Goal: Task Accomplishment & Management: Complete application form

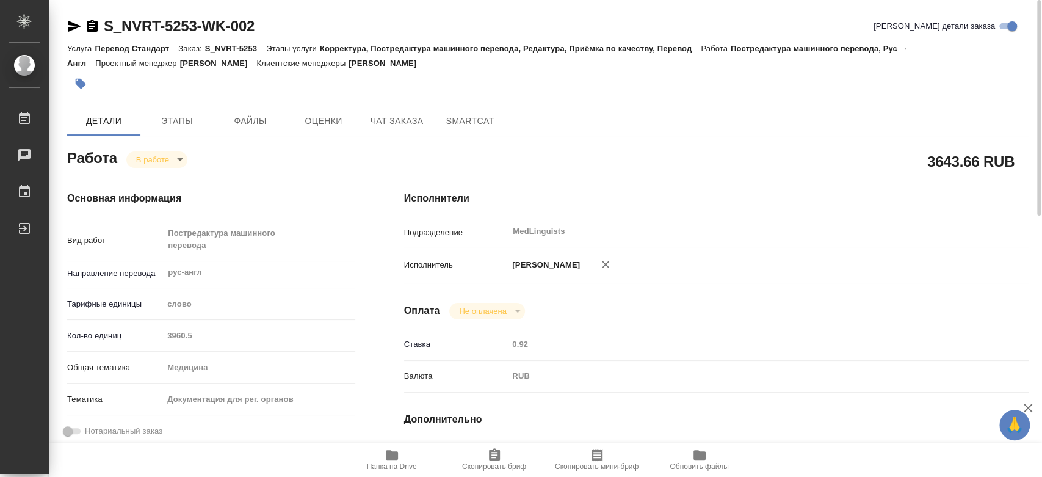
click at [375, 458] on span "Папка на Drive" at bounding box center [392, 459] width 88 height 23
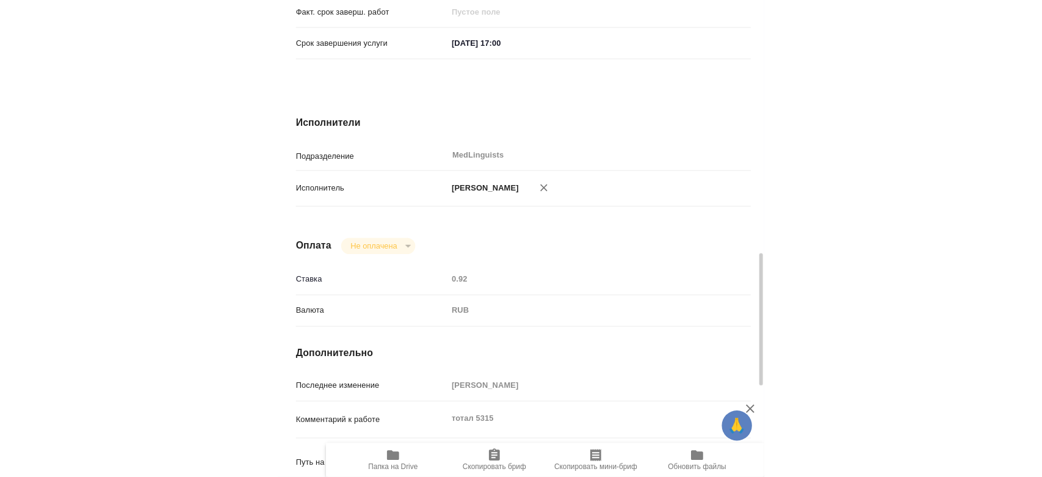
scroll to position [678, 0]
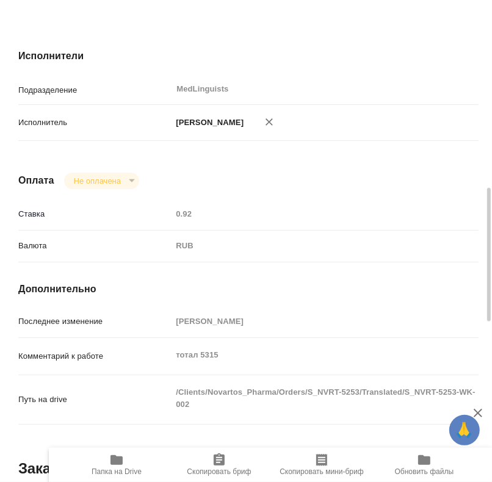
click at [124, 460] on span "Папка на Drive" at bounding box center [117, 464] width 88 height 23
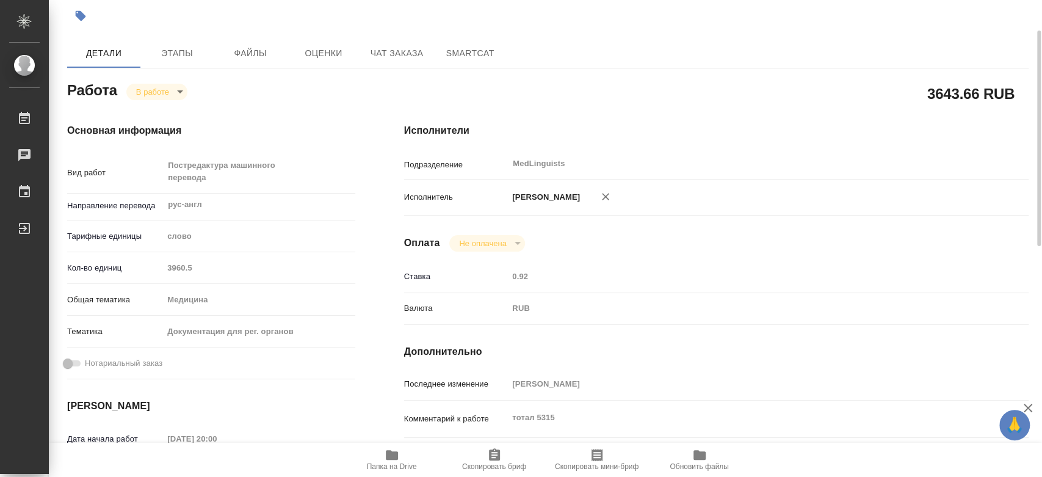
scroll to position [0, 0]
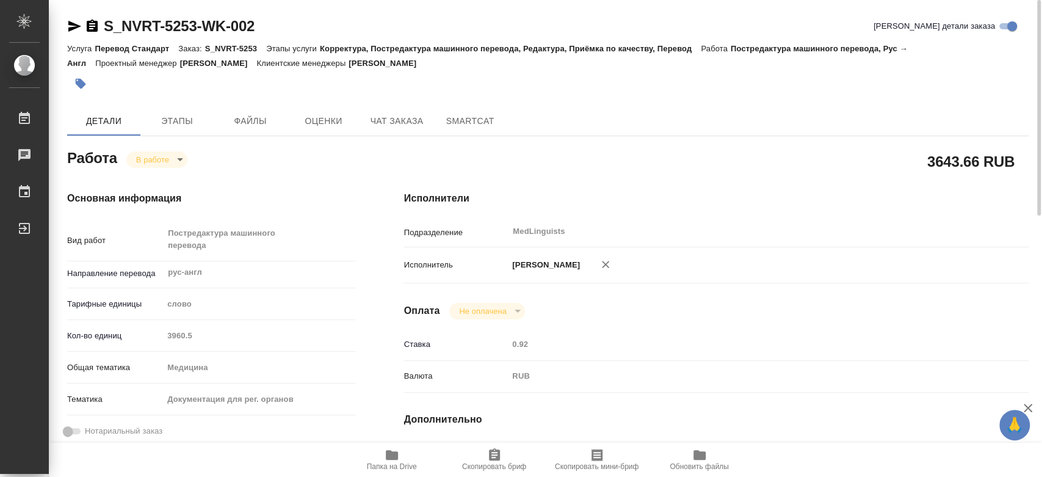
click at [154, 157] on body "🙏 .cls-1 fill:#fff; AWATERA Chernyayeva Tatyana Работы 0 Чаты График Выйти S_NV…" at bounding box center [521, 238] width 1042 height 477
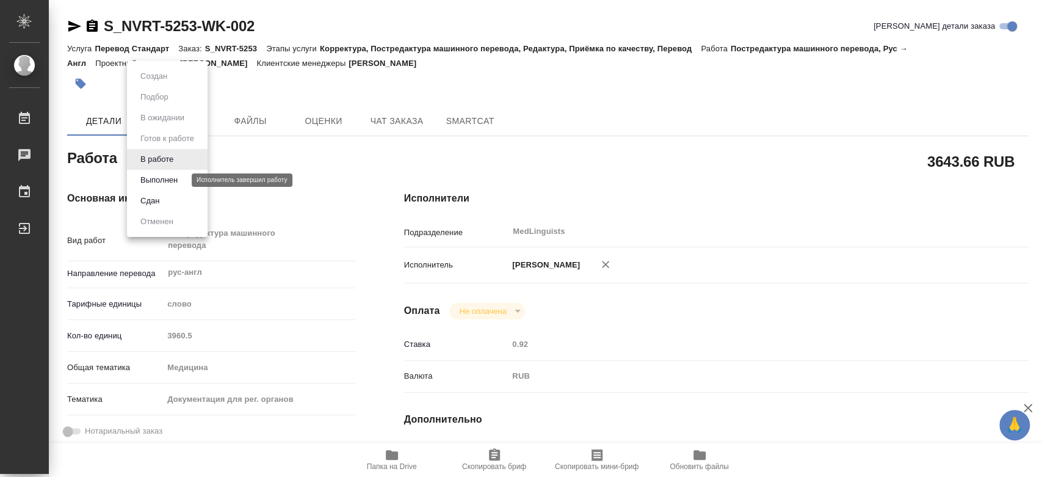
click at [161, 179] on button "Выполнен" at bounding box center [159, 179] width 45 height 13
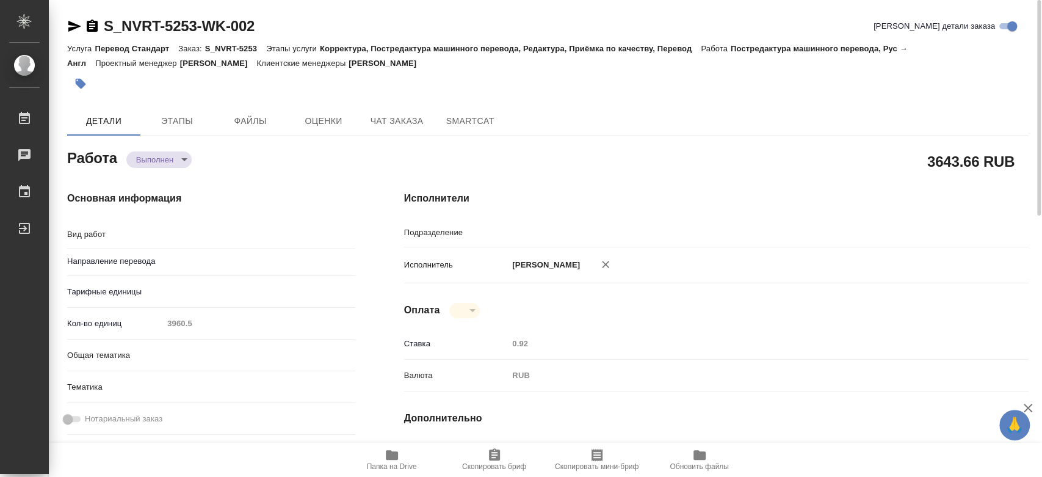
type textarea "x"
type textarea "Постредактура машинного перевода"
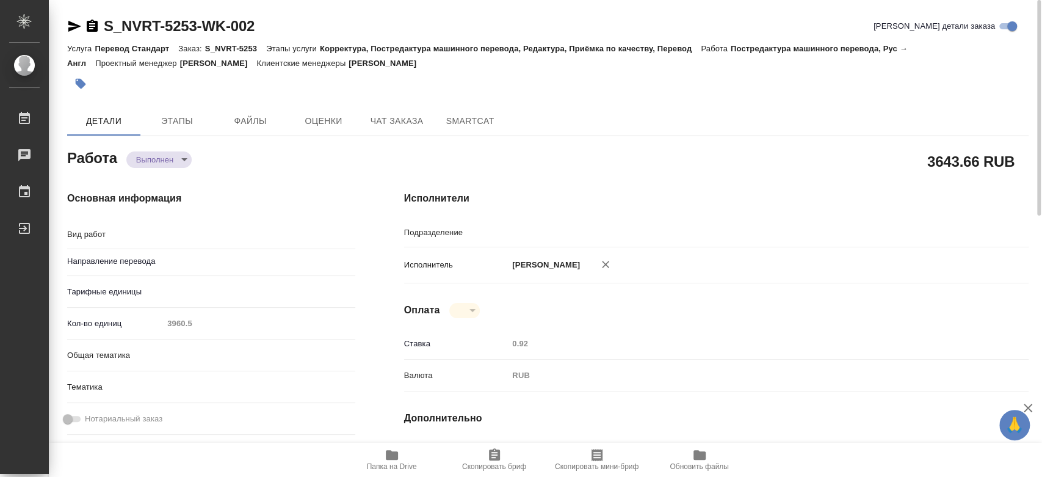
type textarea "x"
type input "рус-англ"
type input "MedLinguists"
type textarea "x"
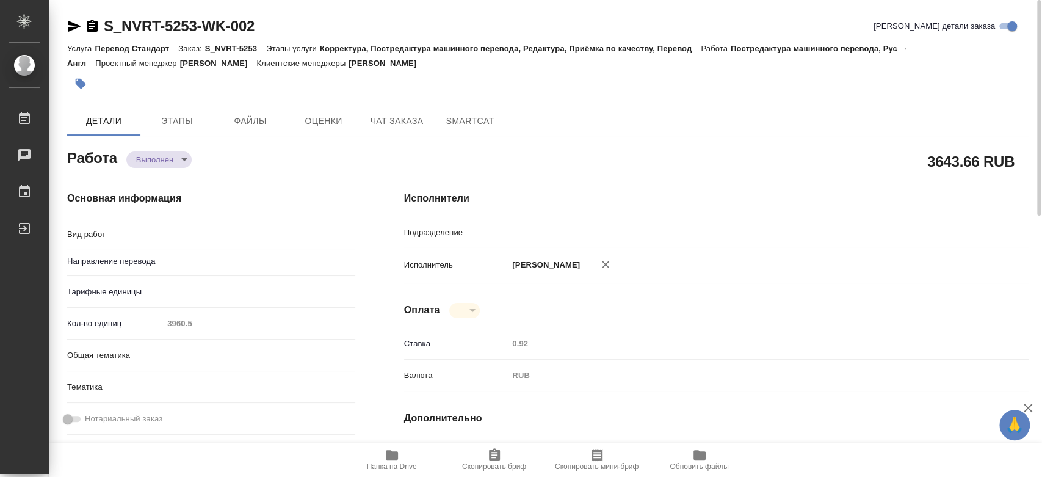
type textarea "x"
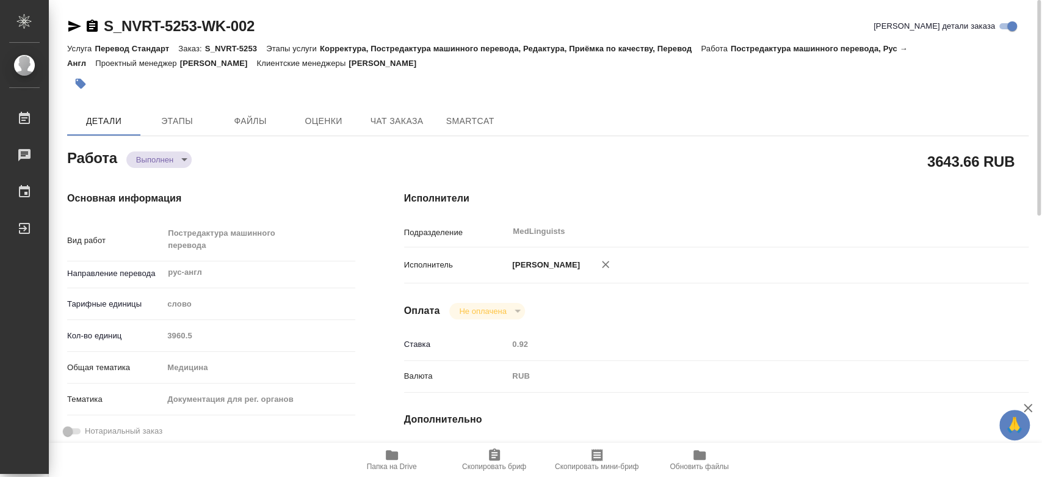
type textarea "x"
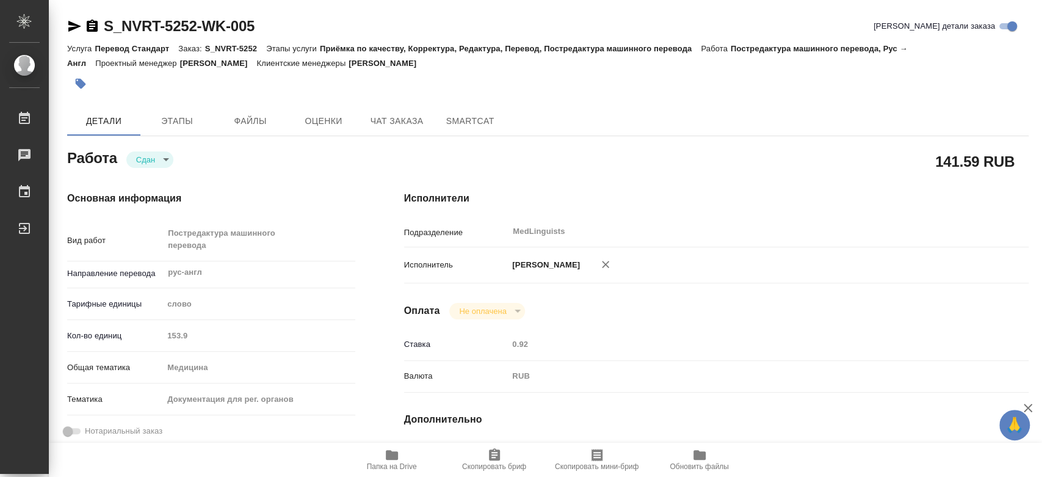
click at [161, 336] on div "Кол-во единиц 153.9" at bounding box center [211, 335] width 288 height 21
type textarea "x"
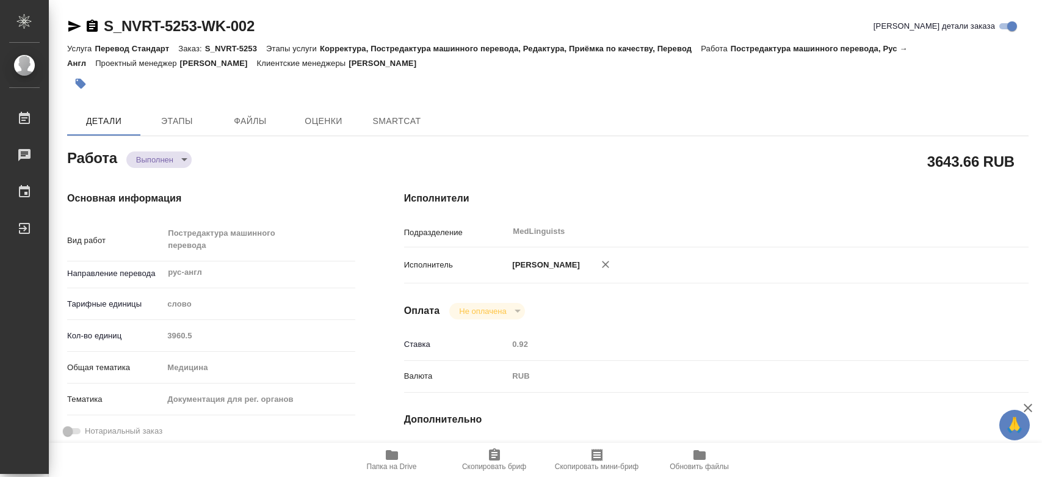
type textarea "x"
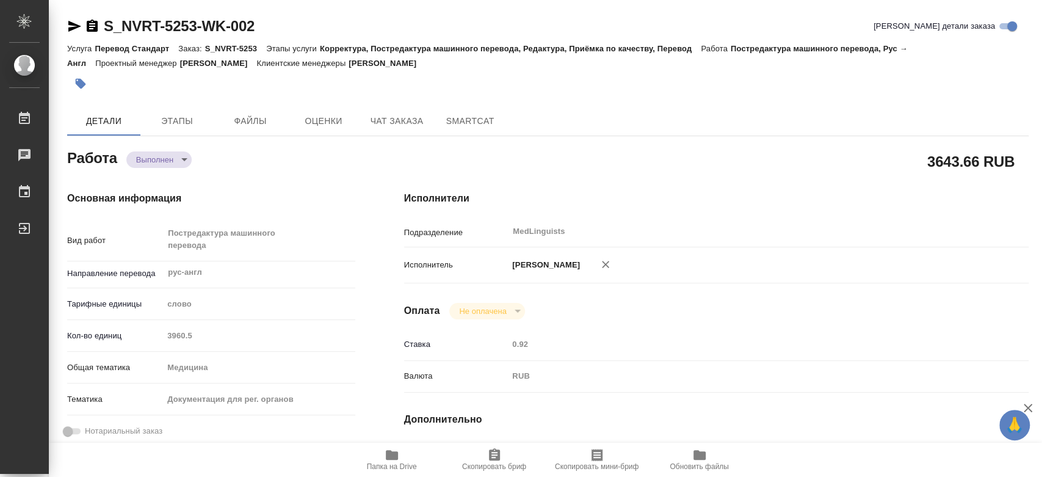
type textarea "x"
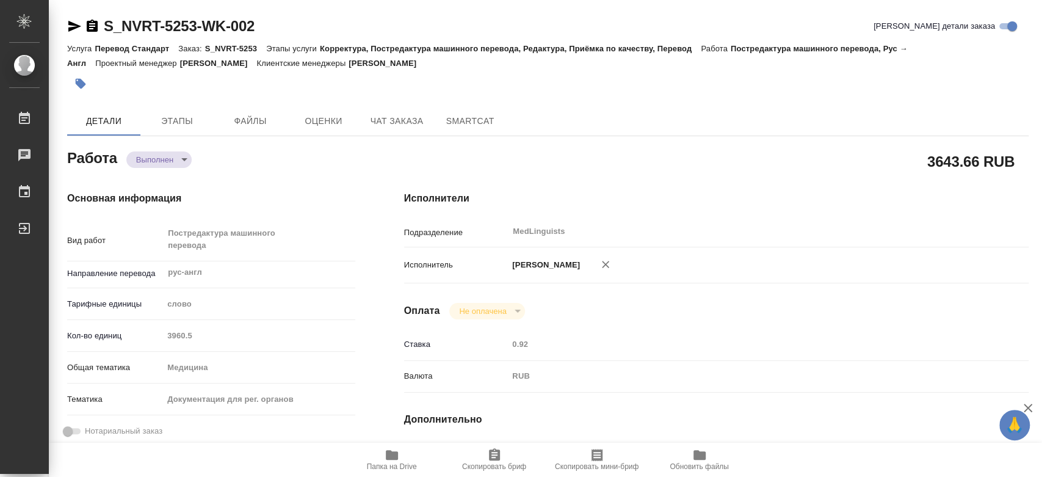
type textarea "x"
